Goal: Information Seeking & Learning: Learn about a topic

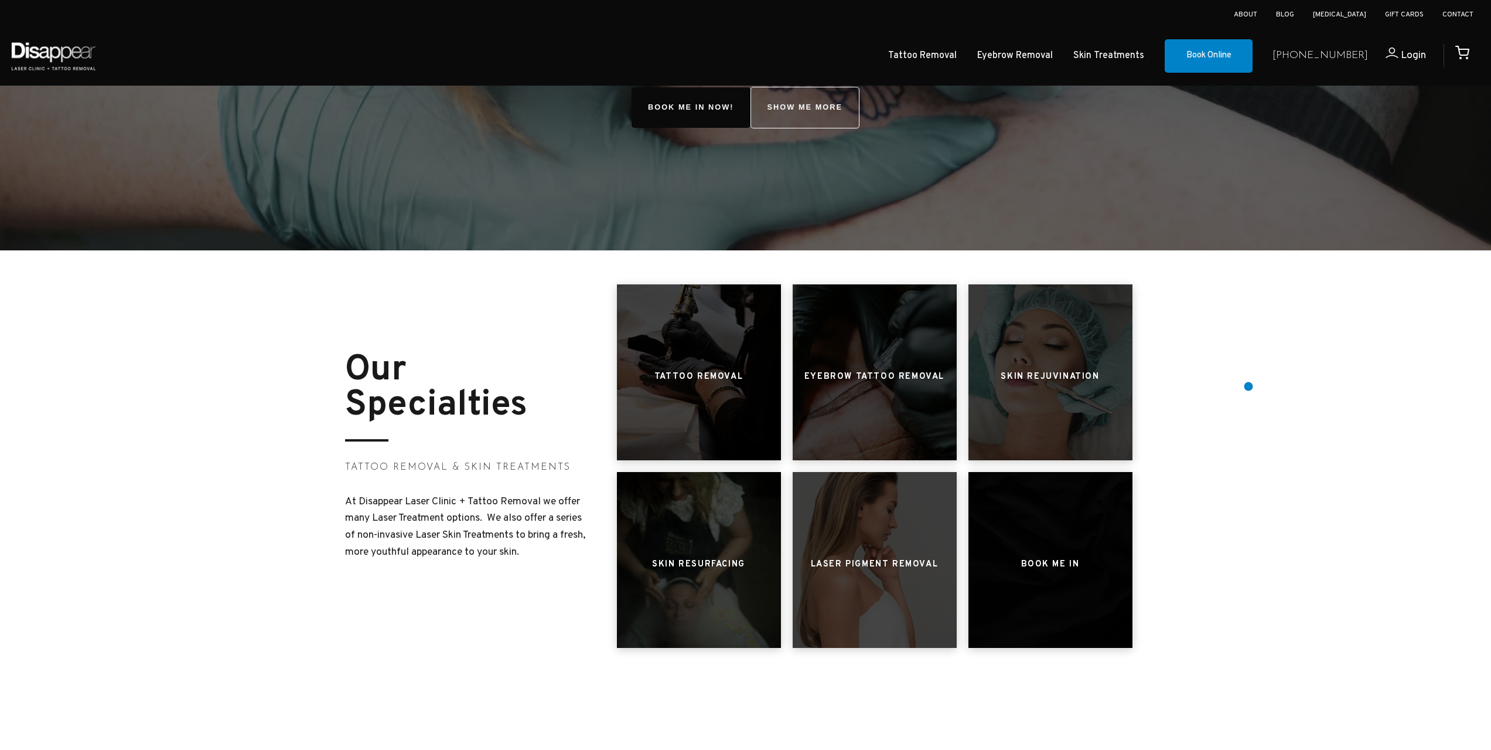
scroll to position [293, 0]
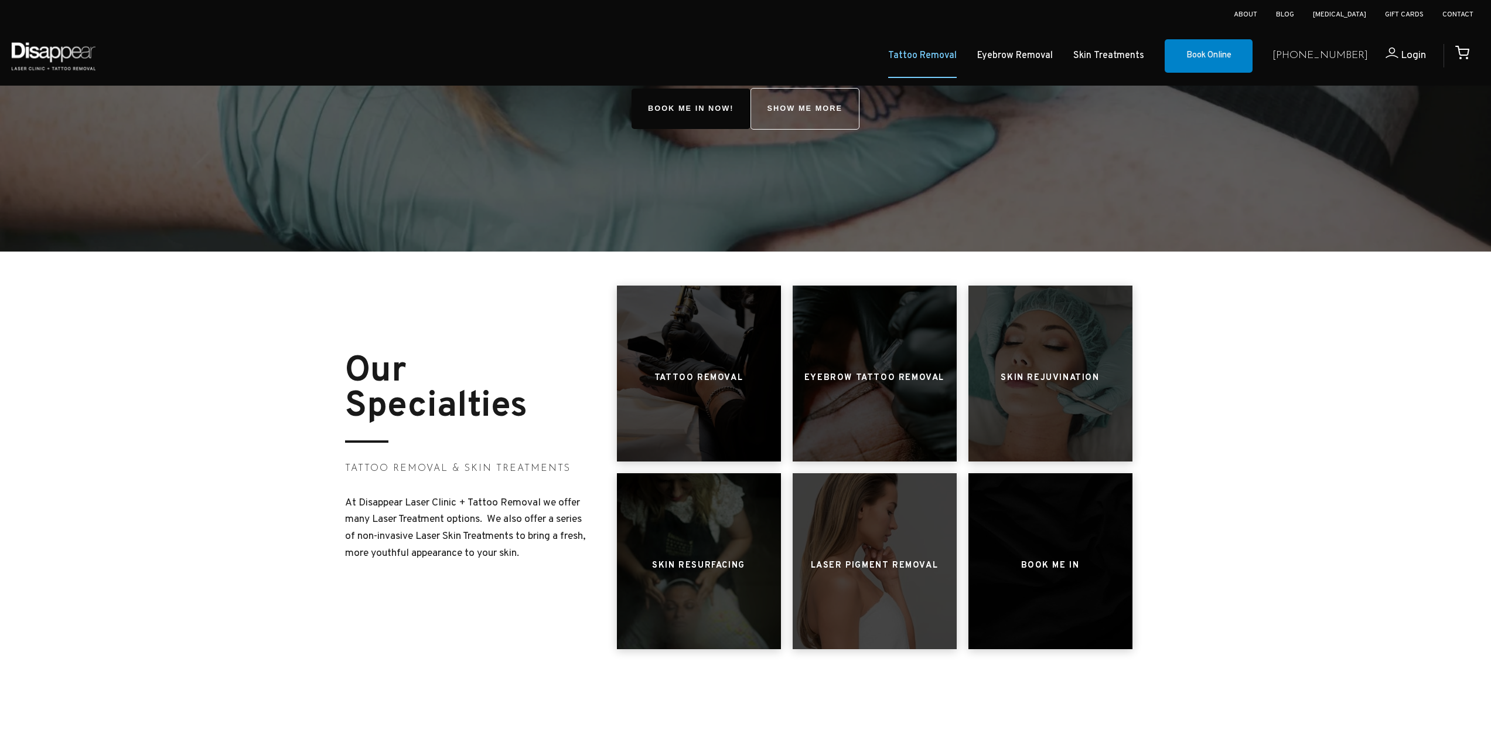
click at [957, 64] on link "Tattoo Removal" at bounding box center [922, 55] width 69 height 17
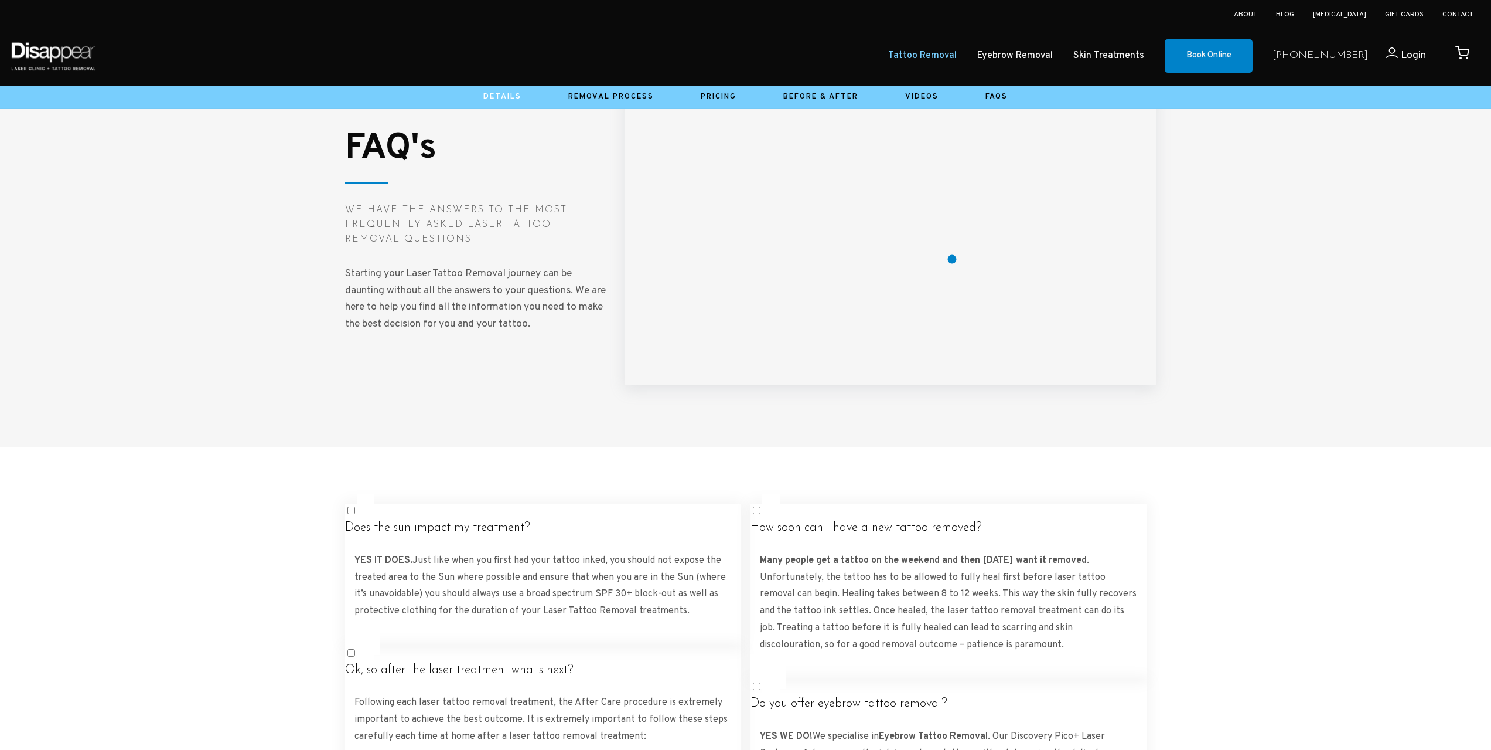
scroll to position [1755, 0]
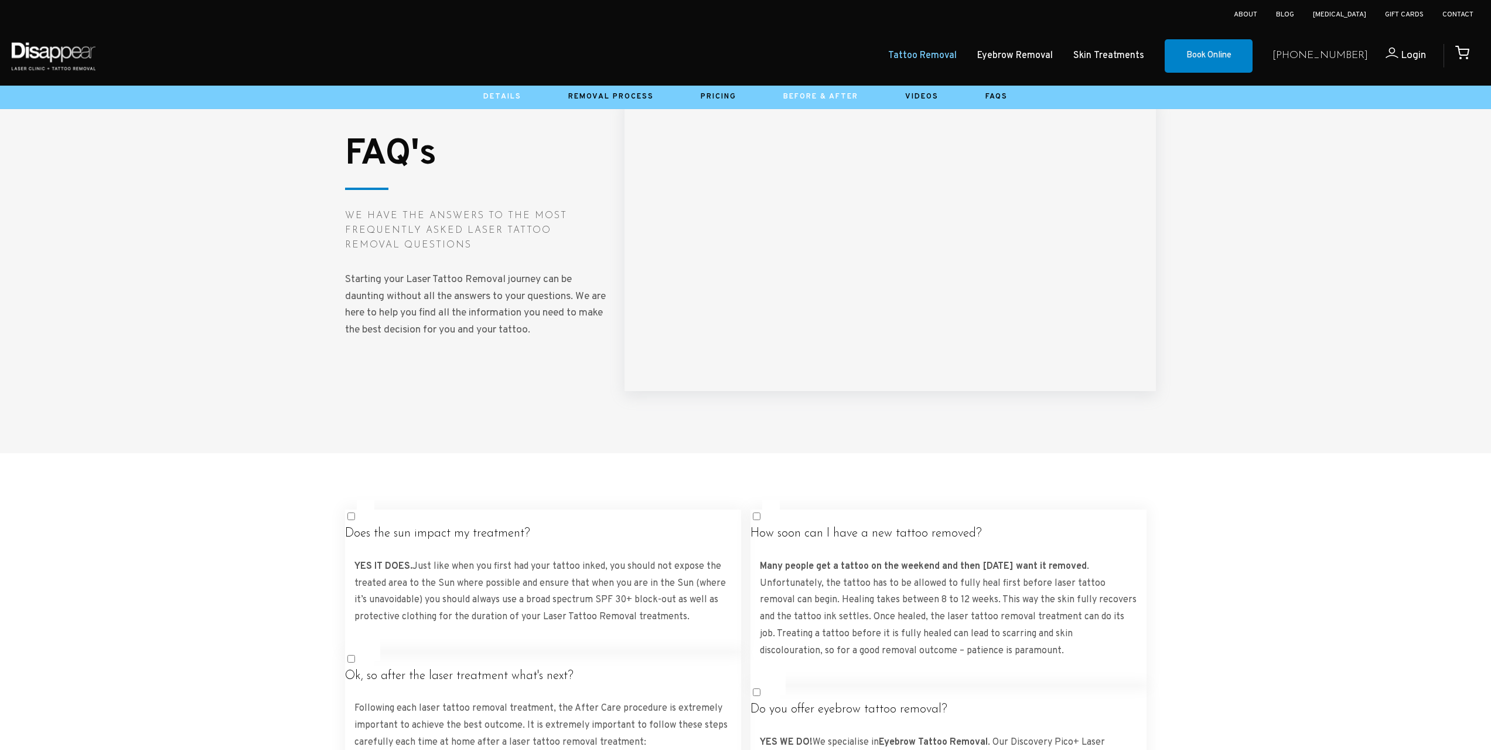
click at [847, 96] on link "Before & After" at bounding box center [821, 96] width 75 height 9
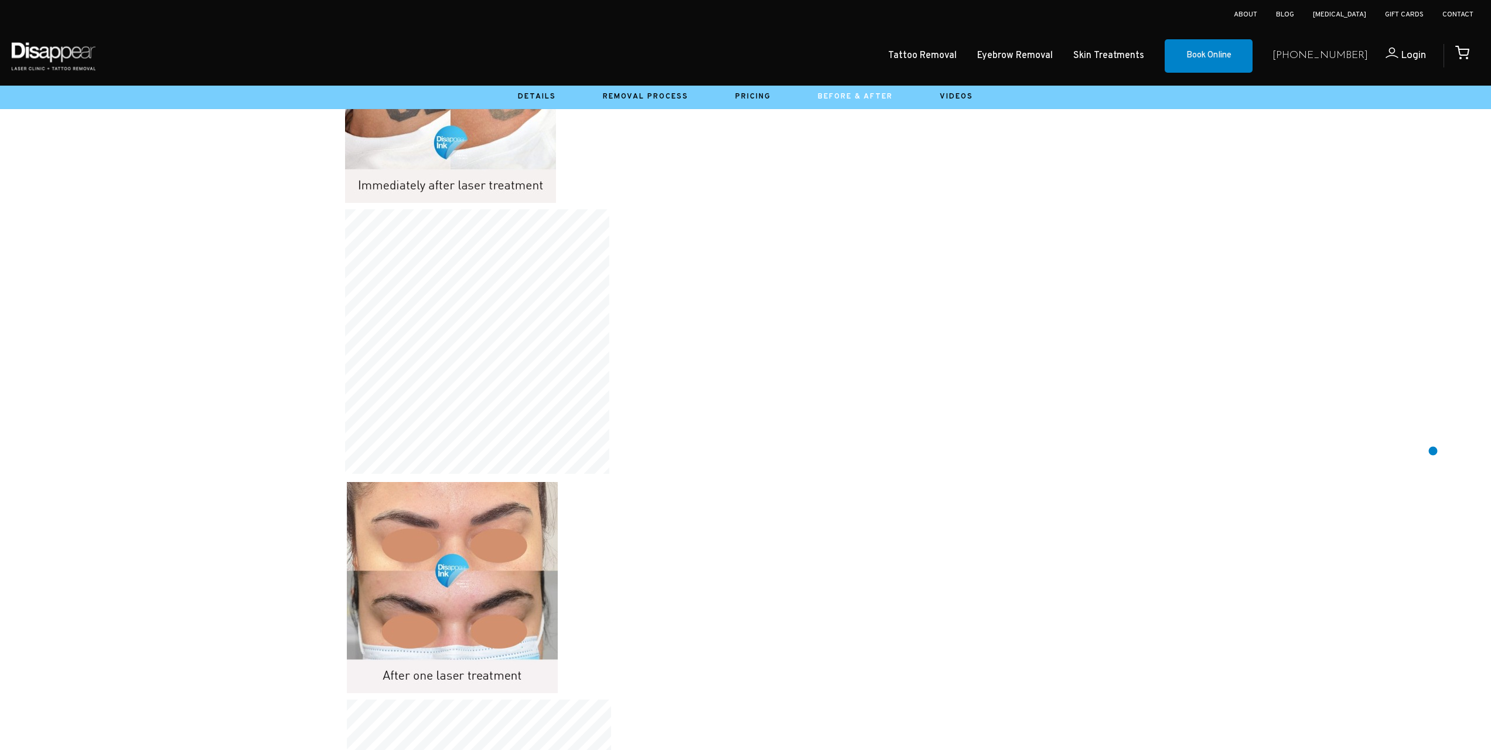
scroll to position [15764, 0]
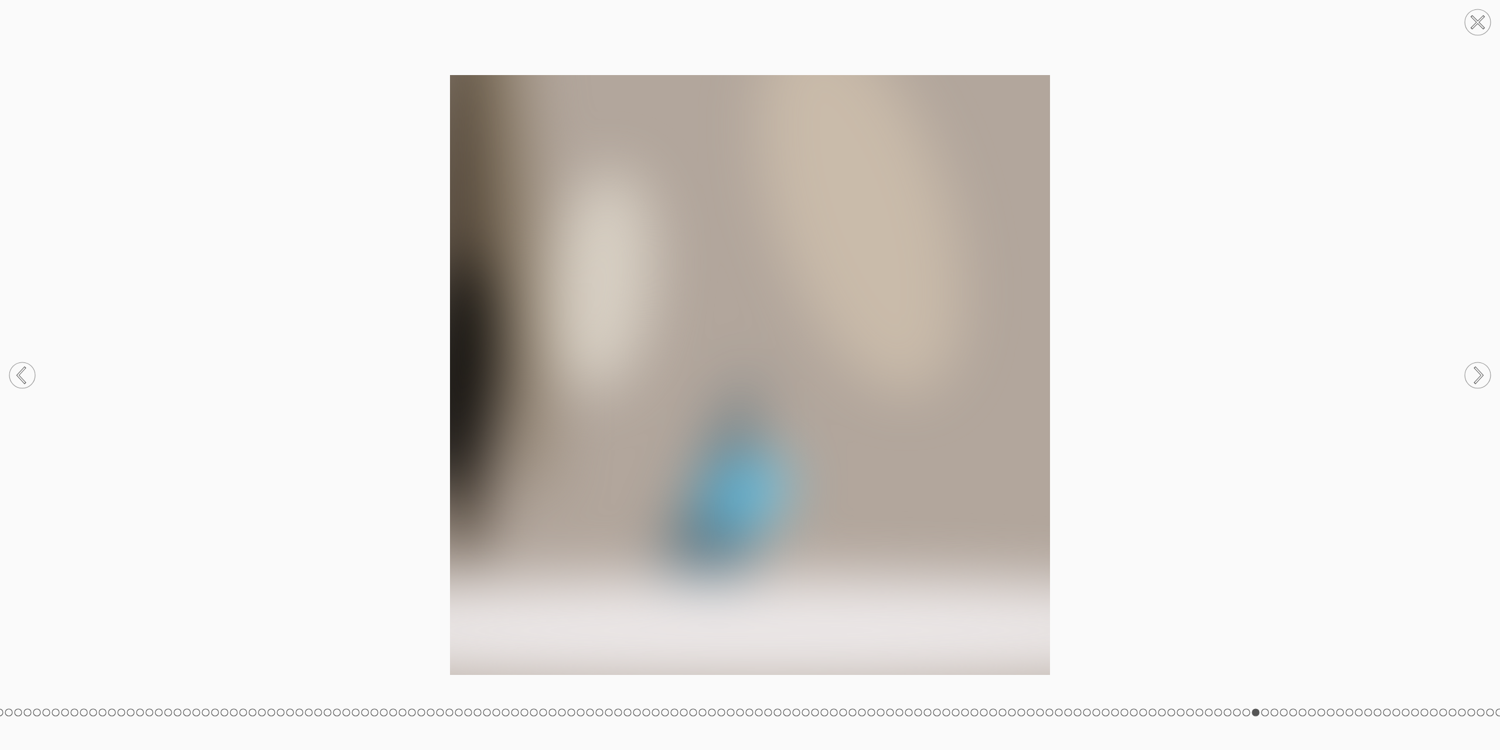
click at [1469, 29] on circle at bounding box center [1478, 22] width 26 height 26
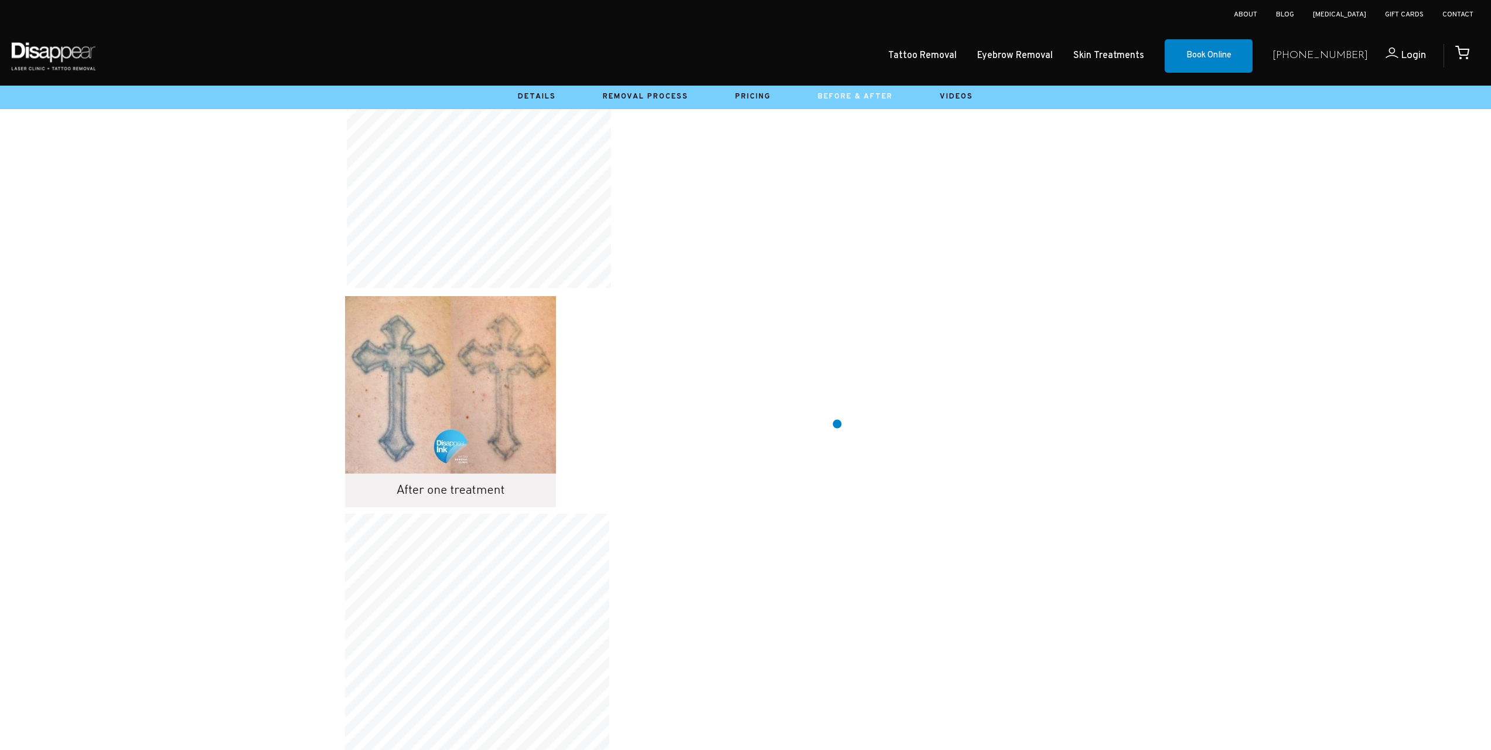
scroll to position [21331, 0]
